Goal: Task Accomplishment & Management: Manage account settings

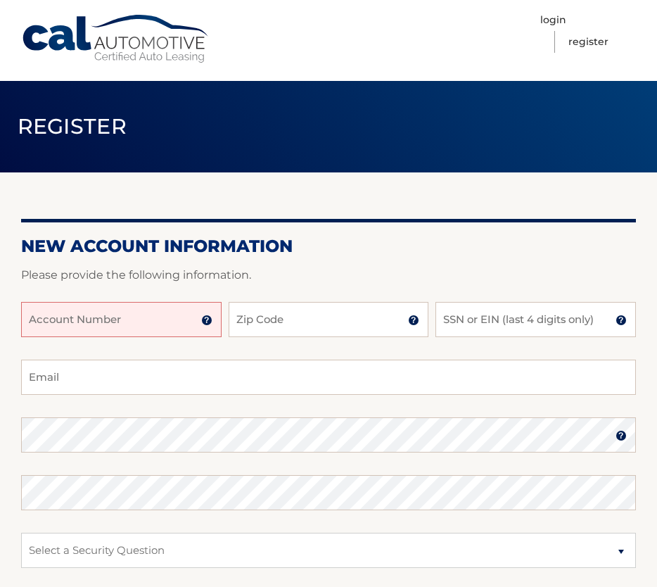
click at [85, 320] on input "Account Number" at bounding box center [121, 319] width 201 height 35
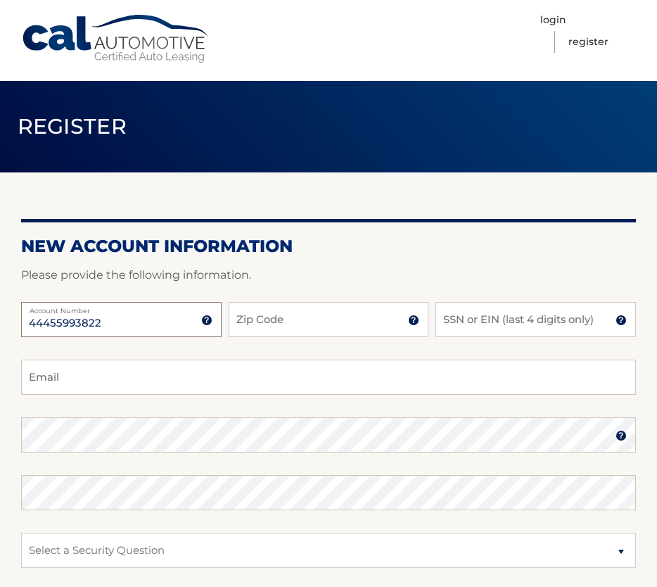
scroll to position [1, 0]
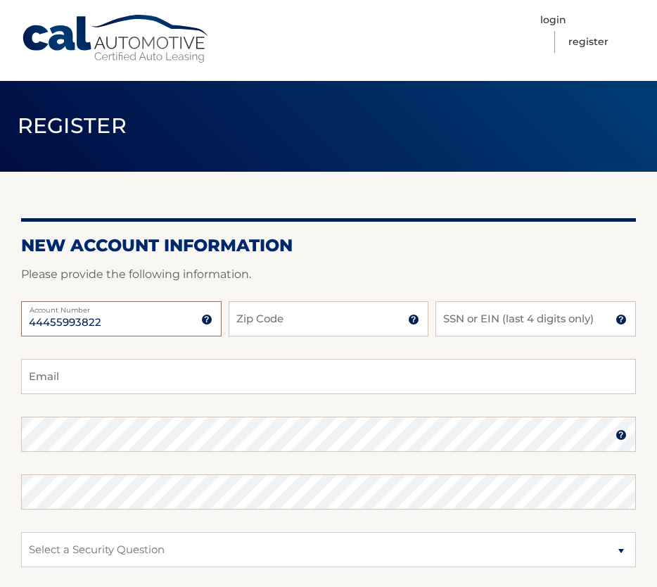
type input "44455993822"
click at [256, 324] on input "Zip Code" at bounding box center [329, 318] width 201 height 35
type input "10004"
type input "leegruzen@earthlink.net"
drag, startPoint x: 465, startPoint y: 318, endPoint x: 472, endPoint y: 315, distance: 7.6
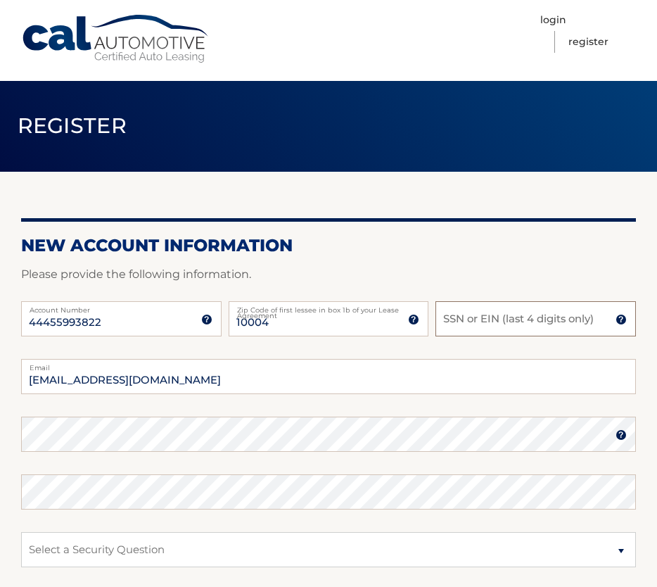
click at [465, 318] on input "SSN or EIN (last 4 digits only)" at bounding box center [536, 318] width 201 height 35
type input "8296"
click at [624, 434] on img at bounding box center [621, 434] width 11 height 11
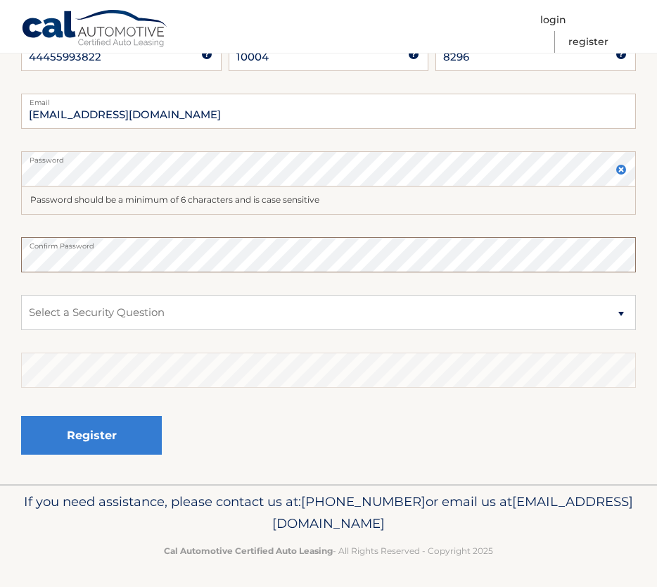
scroll to position [270, 0]
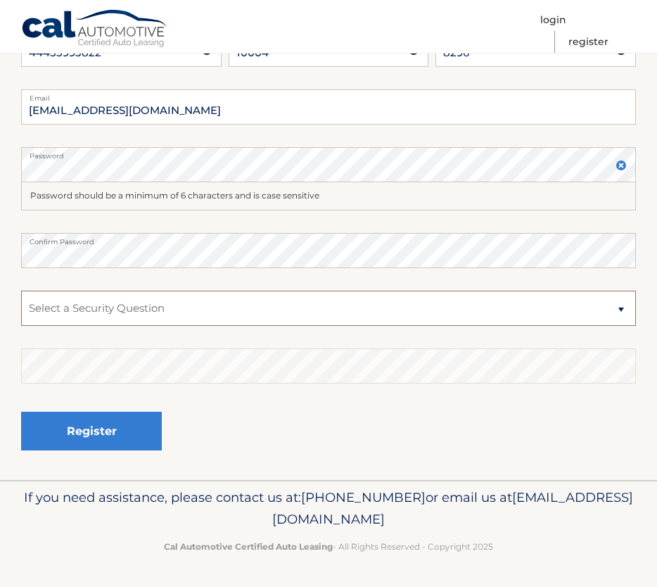
click at [624, 310] on select "Select a Security Question What was the name of your elementary school? What is…" at bounding box center [328, 308] width 615 height 35
select select "1"
click at [21, 291] on select "Select a Security Question What was the name of your elementary school? What is…" at bounding box center [328, 308] width 615 height 35
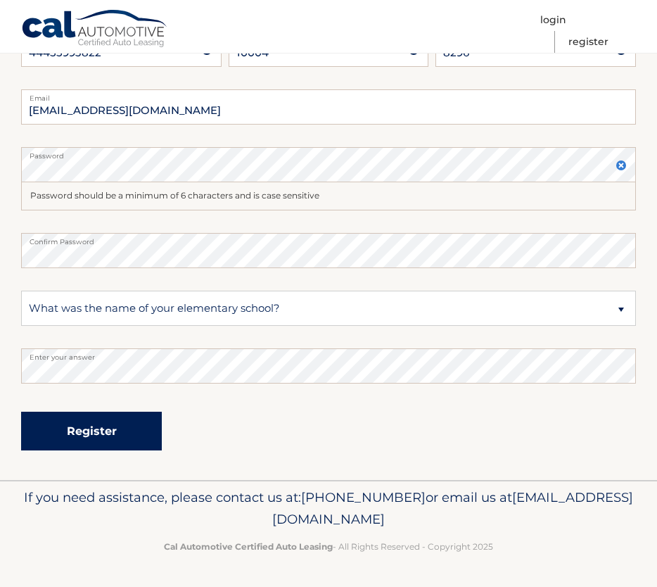
click at [89, 434] on button "Register" at bounding box center [91, 431] width 141 height 39
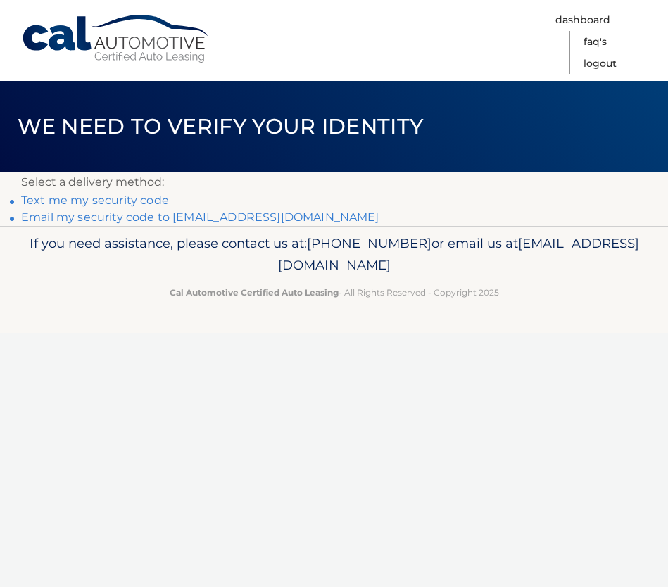
click at [103, 198] on link "Text me my security code" at bounding box center [95, 200] width 148 height 13
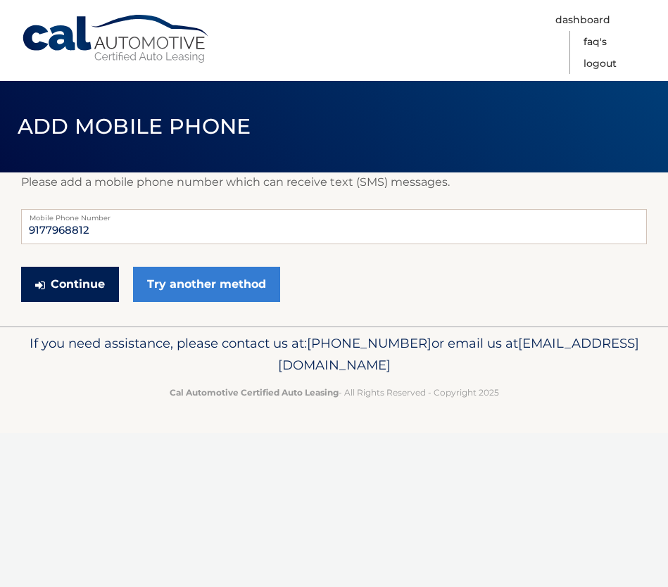
click at [61, 284] on button "Continue" at bounding box center [70, 284] width 98 height 35
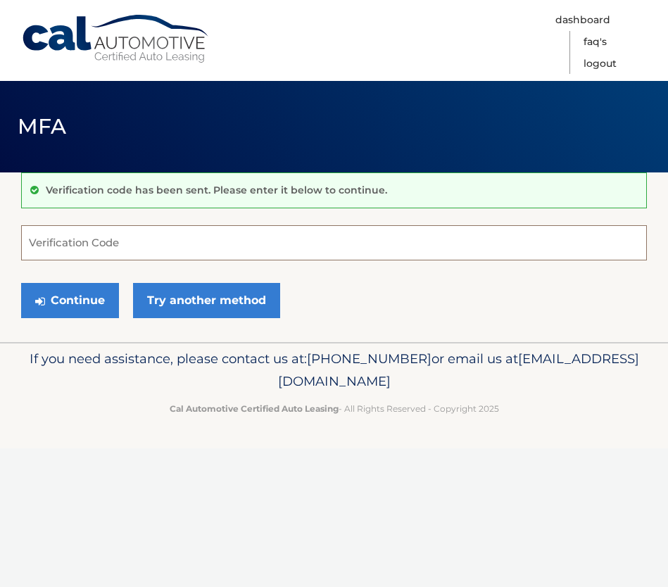
click at [50, 242] on input "Verification Code" at bounding box center [334, 242] width 626 height 35
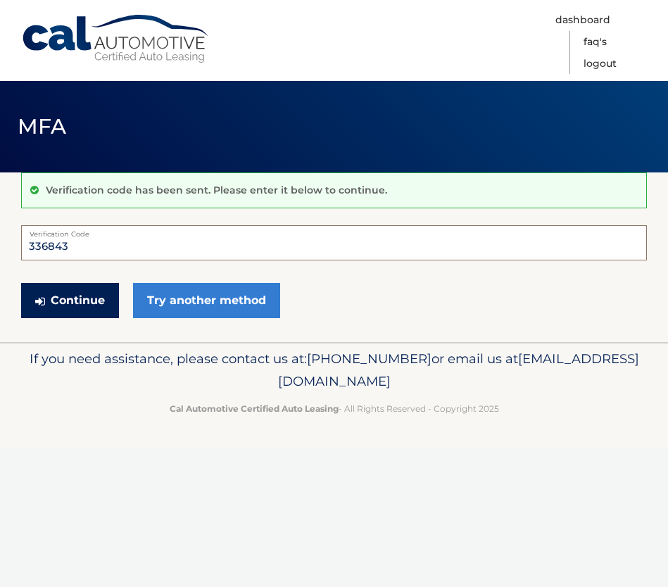
type input "336843"
click at [43, 299] on icon "submit" at bounding box center [40, 301] width 10 height 11
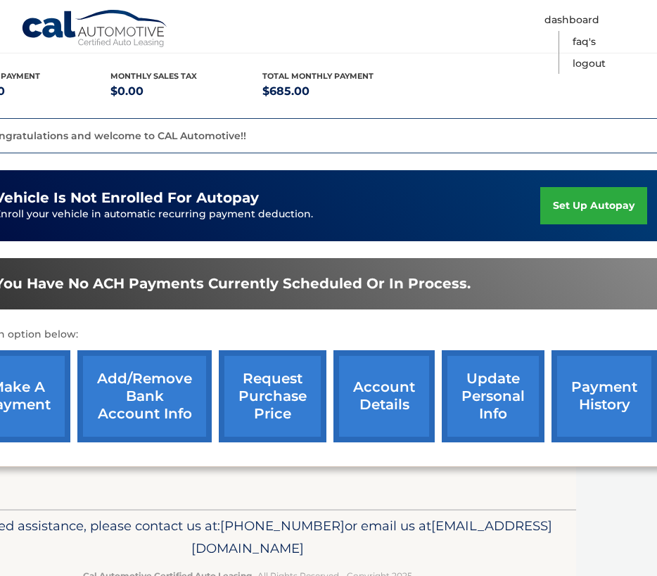
scroll to position [289, 103]
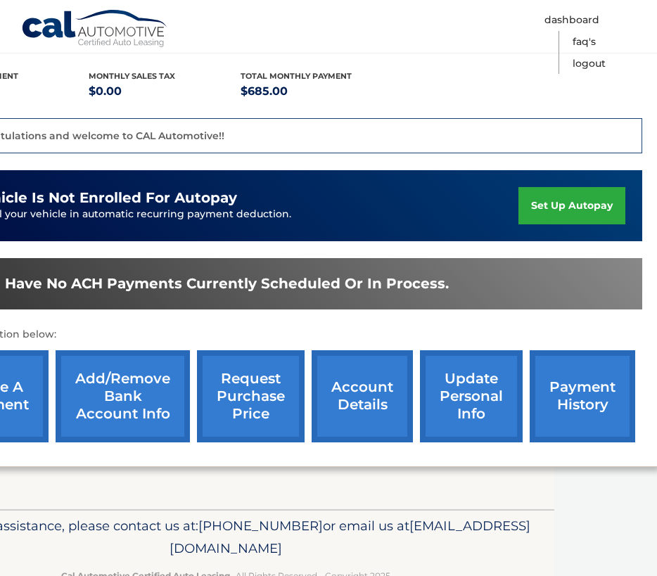
click at [595, 387] on link "payment history" at bounding box center [583, 397] width 106 height 92
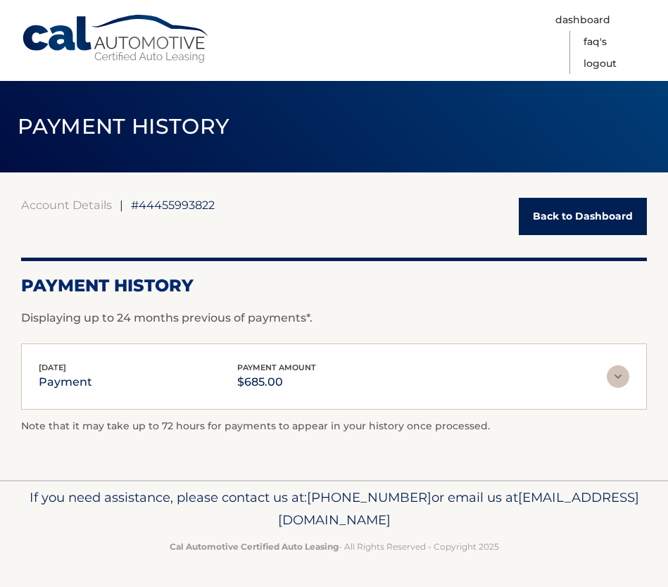
click at [555, 223] on link "Back to Dashboard" at bounding box center [583, 216] width 128 height 37
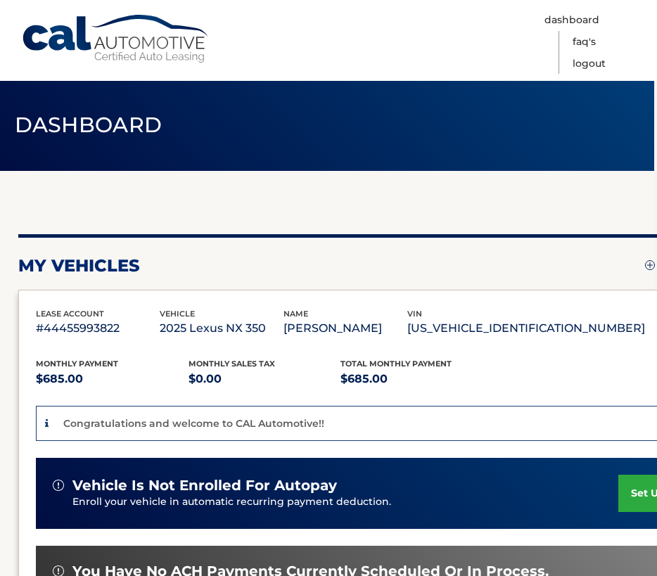
scroll to position [1, 103]
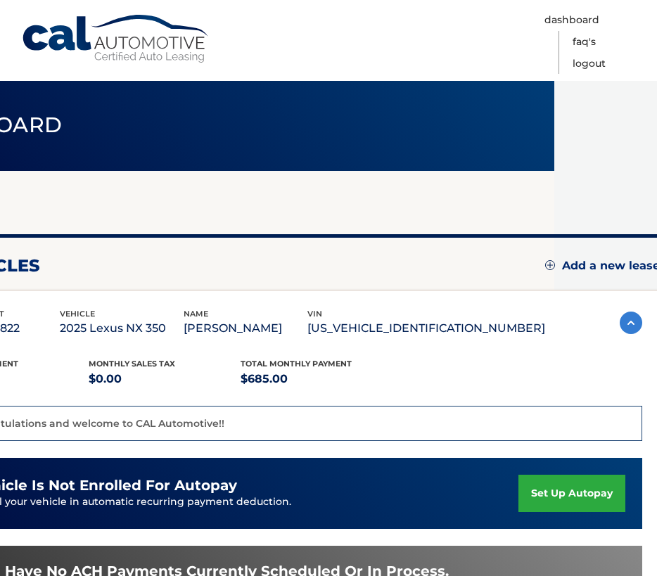
click at [577, 492] on link "set up autopay" at bounding box center [572, 493] width 107 height 37
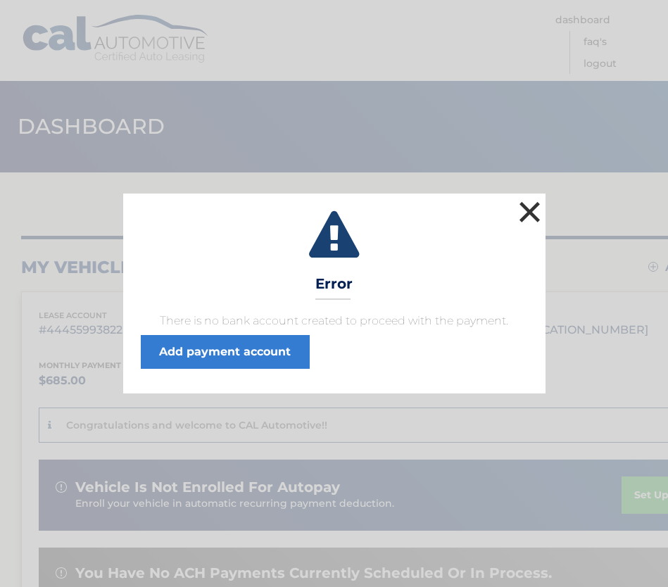
click at [524, 209] on button "×" at bounding box center [530, 212] width 28 height 28
